Goal: Navigation & Orientation: Find specific page/section

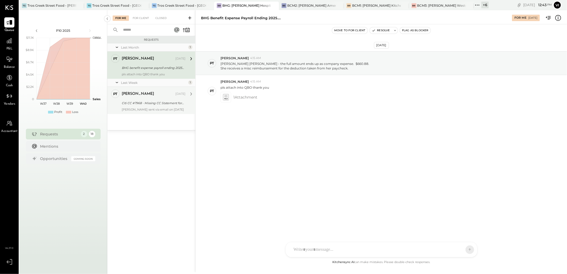
click at [154, 95] on div "[PERSON_NAME]" at bounding box center [148, 93] width 53 height 5
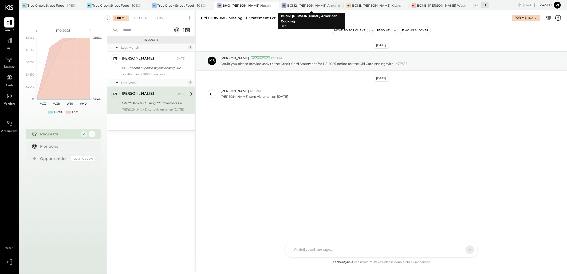
click at [302, 6] on div "BCM2: [PERSON_NAME] American Cooking" at bounding box center [311, 5] width 49 height 5
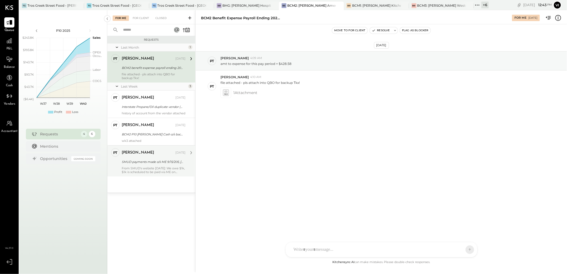
click at [152, 164] on div "SMUD payments made o/s ME 9/15/205, [DATE]" at bounding box center [153, 161] width 62 height 5
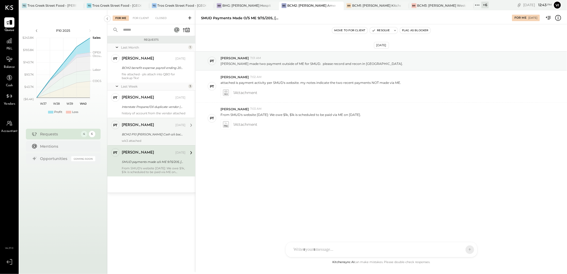
click at [155, 137] on div "BCM2 P10 [PERSON_NAME] Cash o/s backup" at bounding box center [153, 134] width 62 height 5
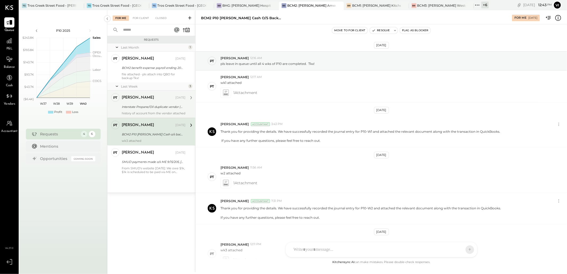
scroll to position [50, 0]
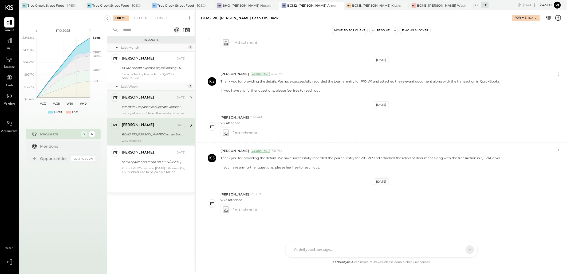
click at [160, 109] on div "Interstate Propane/Oil duplicate vendor (BCM2)" at bounding box center [153, 106] width 62 height 5
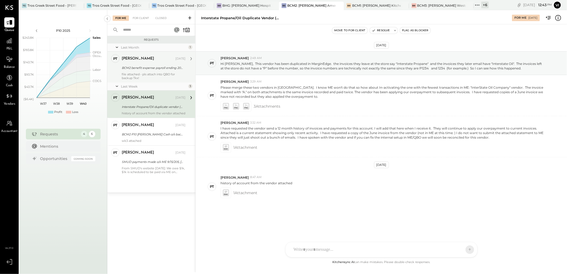
click at [157, 72] on div "file attached - pls attach into QBO for backup Tkx!" at bounding box center [154, 75] width 64 height 7
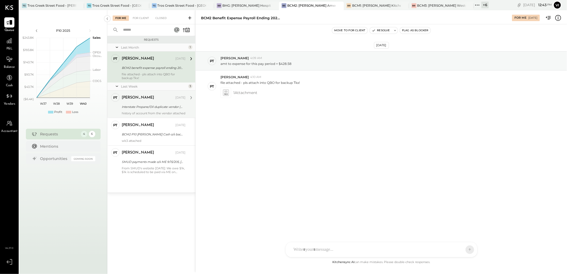
click at [155, 105] on div "Interstate Propane/Oil duplicate vendor (BCM2)" at bounding box center [153, 106] width 62 height 5
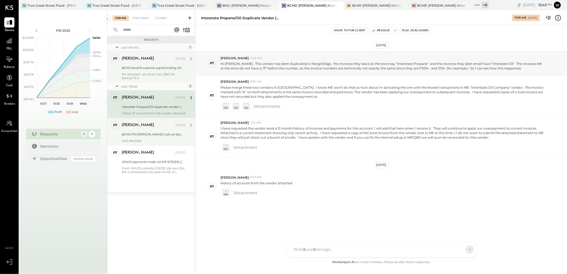
click at [152, 135] on div "BCM2 P10 [PERSON_NAME] Cash o/s backup" at bounding box center [153, 134] width 62 height 6
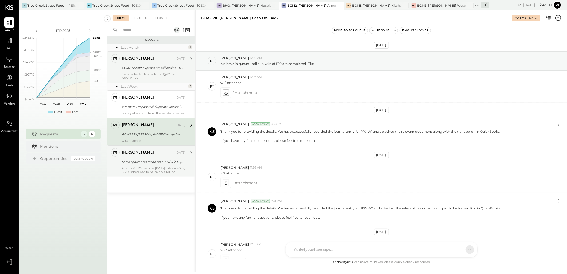
scroll to position [50, 0]
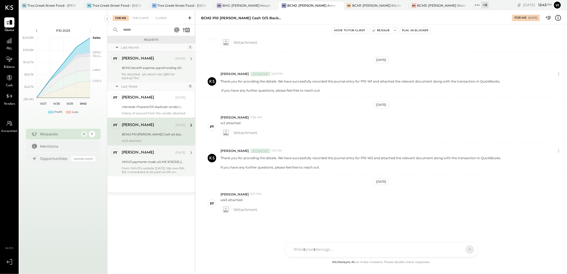
click at [150, 170] on div "From SMUD's website [DATE]: We owe $1k, $1k is scheduled to be paid via ME on […" at bounding box center [154, 169] width 64 height 7
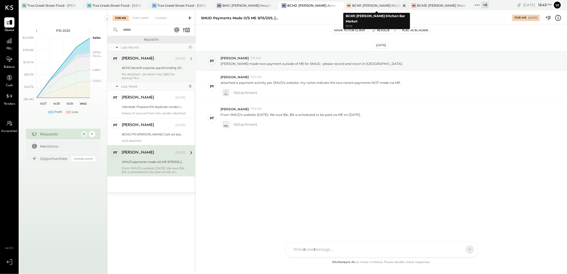
click at [381, 3] on div "BCM1: [PERSON_NAME] Kitchen Bar Market" at bounding box center [376, 5] width 49 height 5
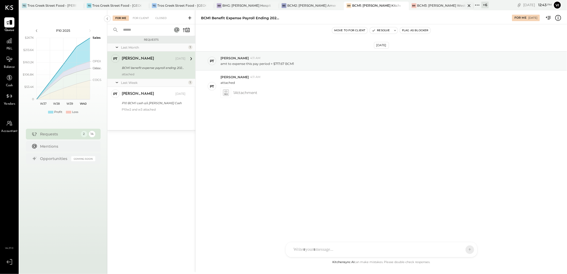
click at [436, 6] on div "BCM3: [PERSON_NAME] Westside Grill" at bounding box center [441, 5] width 49 height 5
